Goal: Transaction & Acquisition: Purchase product/service

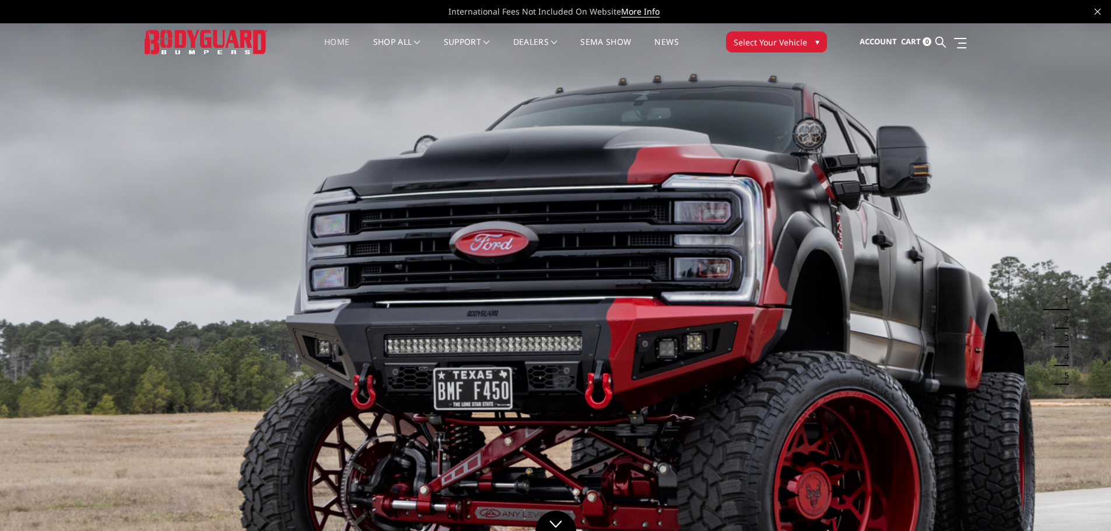
click at [769, 38] on span "Select Your Vehicle" at bounding box center [770, 42] width 73 height 12
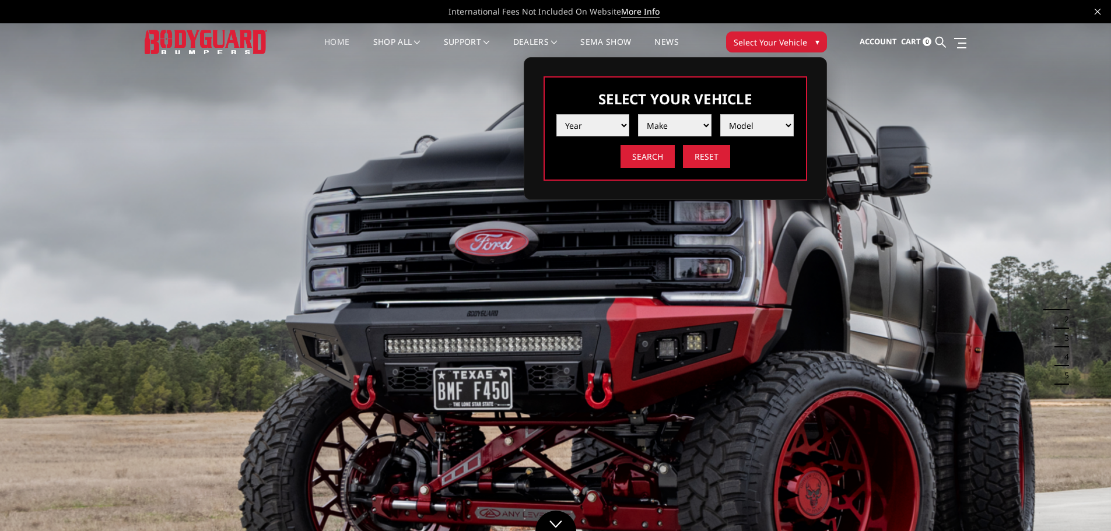
click at [592, 127] on select "Year [DATE] 2024 2023 2022 2021 2020 2019 2018 2017 2016 2015 2014 2013 2012 20…" at bounding box center [592, 125] width 73 height 22
select select "yr_2017"
click at [556, 114] on select "Year [DATE] 2024 2023 2022 2021 2020 2019 2018 2017 2016 2015 2014 2013 2012 20…" at bounding box center [592, 125] width 73 height 22
click at [671, 124] on select "Make Chevrolet Ford GMC Nissan Ram Toyota" at bounding box center [674, 125] width 73 height 22
select select "mk_ford"
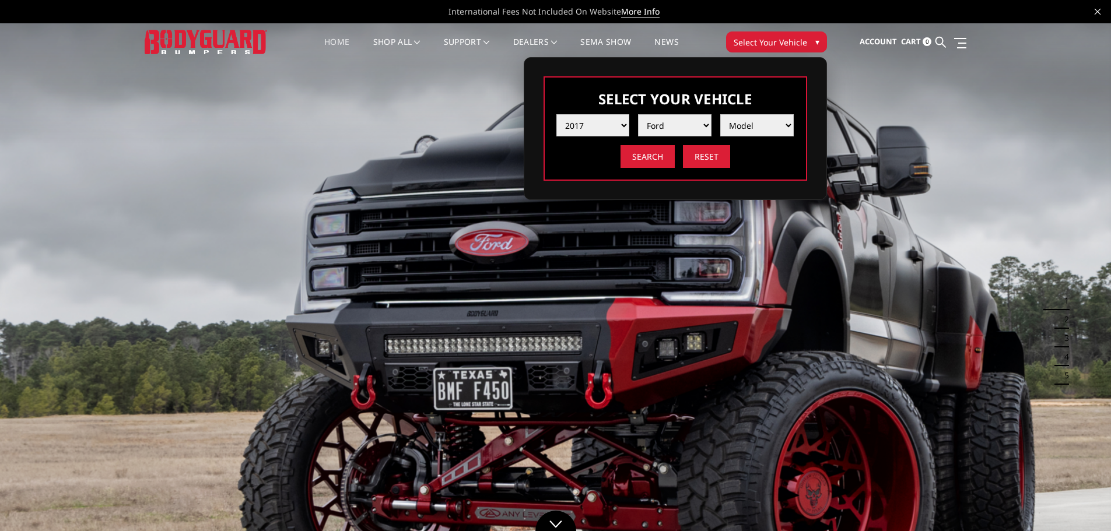
click at [638, 114] on select "Make Chevrolet Ford GMC Nissan Ram Toyota" at bounding box center [674, 125] width 73 height 22
click at [731, 124] on select "Model F150 F150 Raptor F250 / F350 F450 F550" at bounding box center [756, 125] width 73 height 22
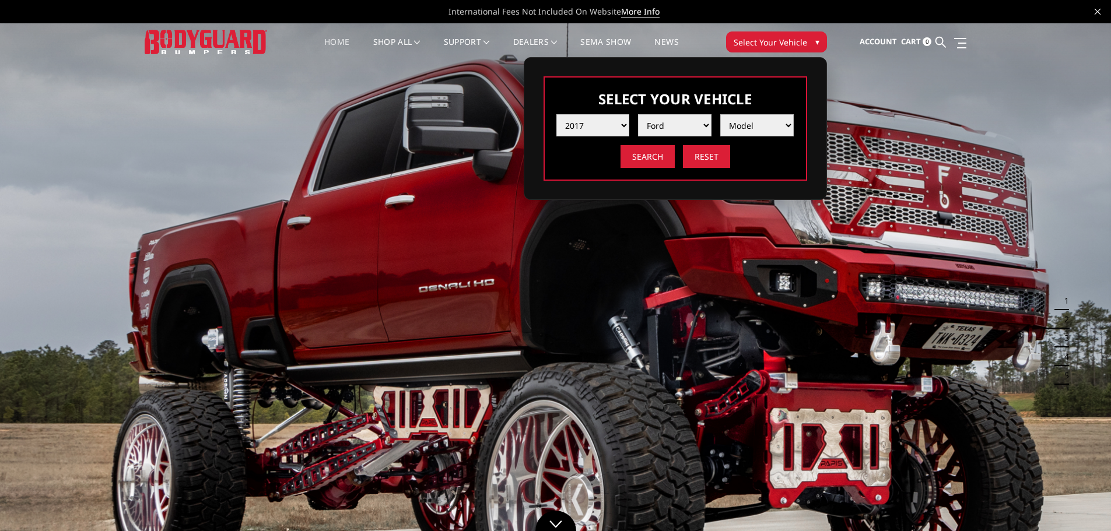
click at [744, 115] on select "Model F150 F150 Raptor F250 / F350 F450 F550" at bounding box center [756, 125] width 73 height 22
